Goal: Navigation & Orientation: Find specific page/section

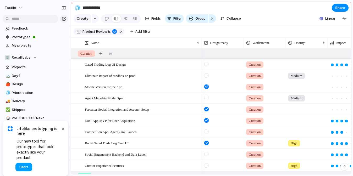
click at [31, 165] on button "Start" at bounding box center [23, 167] width 17 height 8
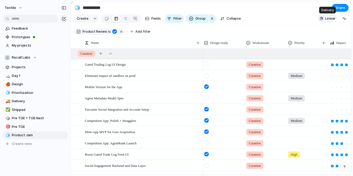
click at [329, 18] on span "Linear" at bounding box center [331, 18] width 10 height 5
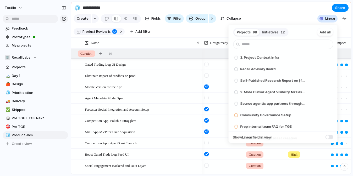
click at [302, 18] on div "Projects 98 Initiatives 12 Add all 3. Project Context Infra Add Recall Advisory…" at bounding box center [176, 88] width 353 height 176
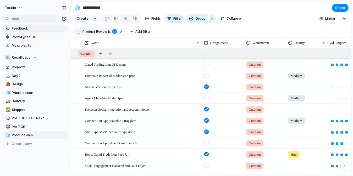
click at [18, 27] on span "Feedback" at bounding box center [39, 28] width 55 height 5
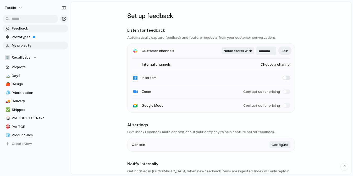
click at [37, 42] on link "My projects" at bounding box center [36, 46] width 66 height 8
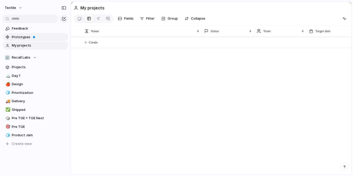
click at [29, 38] on span "Prototypes" at bounding box center [39, 37] width 55 height 5
click at [39, 45] on span "My projects" at bounding box center [39, 45] width 55 height 5
click at [23, 66] on span "Projects" at bounding box center [39, 67] width 55 height 5
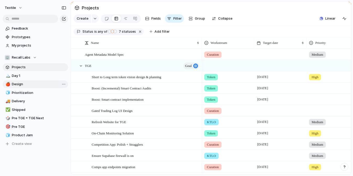
click at [25, 83] on span "Design" at bounding box center [39, 84] width 55 height 5
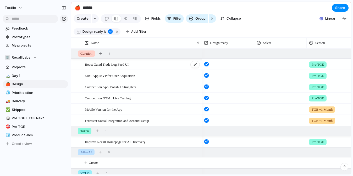
click at [180, 63] on div "Boost Gated Trade Log Feed UI" at bounding box center [142, 64] width 115 height 11
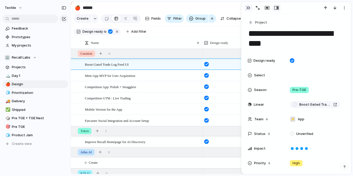
click at [248, 8] on div "button" at bounding box center [248, 8] width 4 height 4
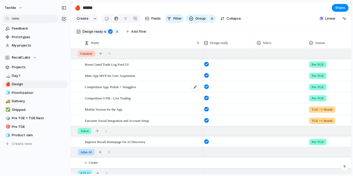
click at [119, 86] on span "Competition App: Polish + Stragglers" at bounding box center [110, 87] width 51 height 6
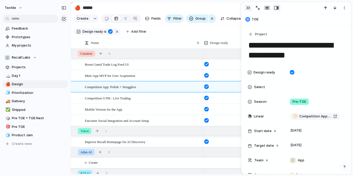
click at [247, 7] on div "button" at bounding box center [248, 8] width 4 height 4
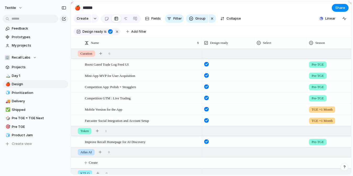
scroll to position [0, 21]
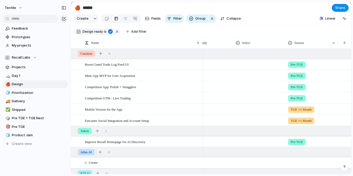
click at [252, 89] on div at bounding box center [260, 86] width 52 height 9
click at [262, 80] on div "Type to add a value" at bounding box center [176, 88] width 353 height 176
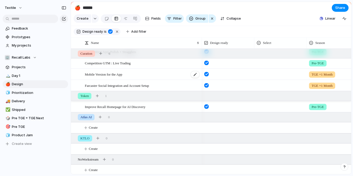
scroll to position [37, 0]
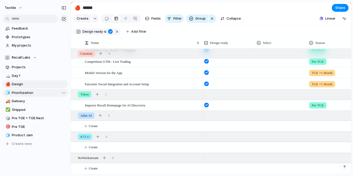
click at [39, 93] on span "Prioritization" at bounding box center [39, 92] width 55 height 5
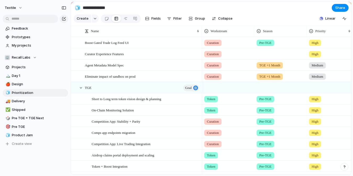
click at [222, 53] on div "Curation" at bounding box center [212, 54] width 17 height 6
click at [237, 50] on div "Curation Token Atlas AI KTLO No Workstream" at bounding box center [176, 88] width 353 height 176
click at [78, 88] on div at bounding box center [75, 90] width 9 height 14
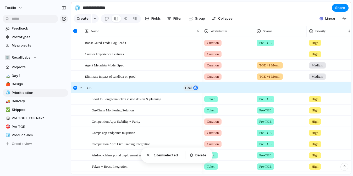
click at [78, 88] on div at bounding box center [75, 90] width 9 height 14
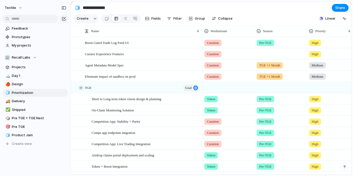
click at [81, 88] on div at bounding box center [81, 88] width 5 height 5
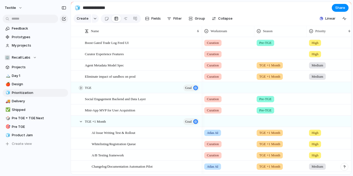
click at [81, 88] on div at bounding box center [81, 88] width 5 height 5
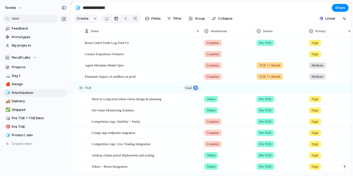
click at [81, 88] on div at bounding box center [81, 88] width 5 height 5
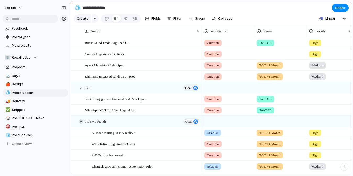
click at [81, 122] on div at bounding box center [81, 122] width 5 height 5
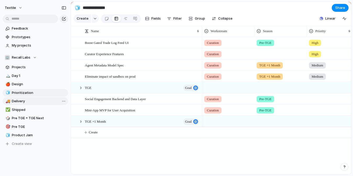
click at [29, 99] on span "Delivery" at bounding box center [39, 101] width 55 height 5
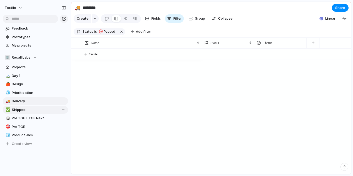
click at [26, 109] on span "Shipped" at bounding box center [39, 109] width 55 height 5
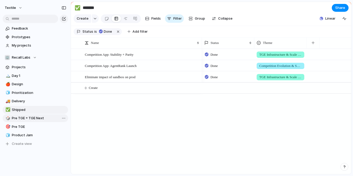
click at [23, 117] on span "Pre TGE + TGE Next" at bounding box center [39, 118] width 55 height 5
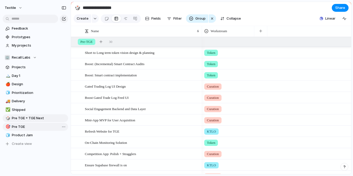
click at [22, 124] on span "Pre TGE" at bounding box center [39, 126] width 55 height 5
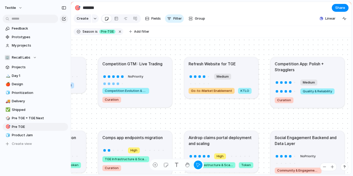
click at [127, 71] on article "Competition GTM : Live Trading No Priority Competition Evolution & Sophisticati…" at bounding box center [135, 82] width 74 height 50
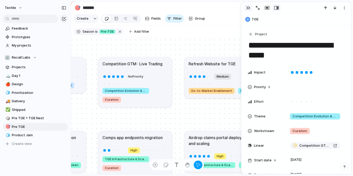
click at [247, 10] on button "button" at bounding box center [248, 7] width 8 height 7
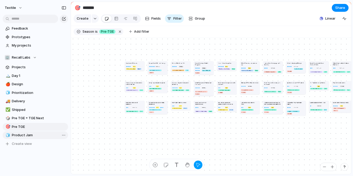
click at [36, 137] on span "Product Jam" at bounding box center [39, 135] width 55 height 5
type input "**********"
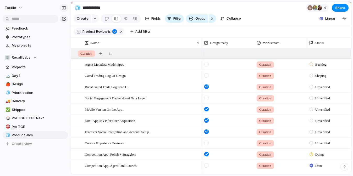
click at [62, 8] on div "button" at bounding box center [64, 8] width 5 height 4
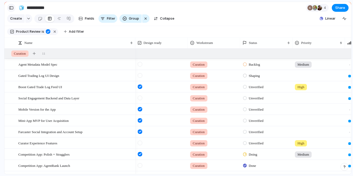
click at [10, 7] on div "button" at bounding box center [11, 8] width 5 height 4
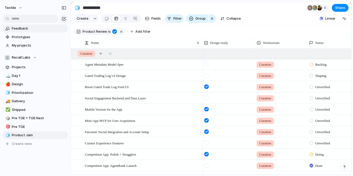
click at [21, 31] on span "Feedback" at bounding box center [39, 28] width 55 height 5
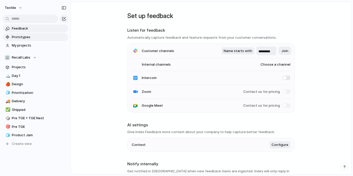
click at [20, 39] on span "Prototypes" at bounding box center [39, 37] width 55 height 5
click at [15, 9] on span "Textile" at bounding box center [10, 7] width 11 height 5
click at [95, 21] on div "Settings Invite members Change theme Sign out" at bounding box center [176, 88] width 353 height 176
click at [62, 8] on div "button" at bounding box center [64, 8] width 5 height 4
